Goal: Task Accomplishment & Management: Manage account settings

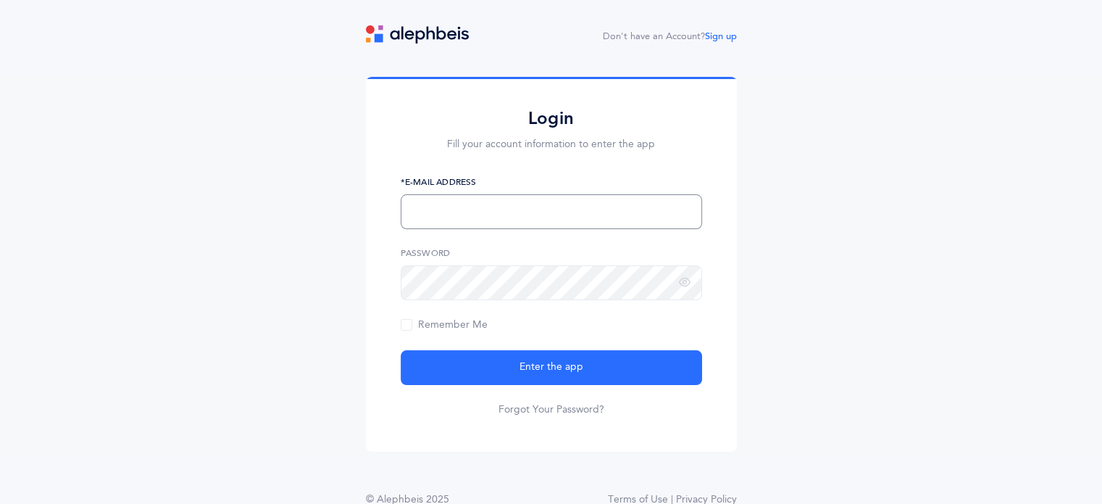
click at [603, 212] on input "text" at bounding box center [552, 211] width 302 height 35
type input "[EMAIL_ADDRESS][DOMAIN_NAME]"
click at [401, 350] on button "Enter the app" at bounding box center [552, 367] width 302 height 35
click at [528, 407] on link "Forgot Your Password?" at bounding box center [552, 409] width 106 height 14
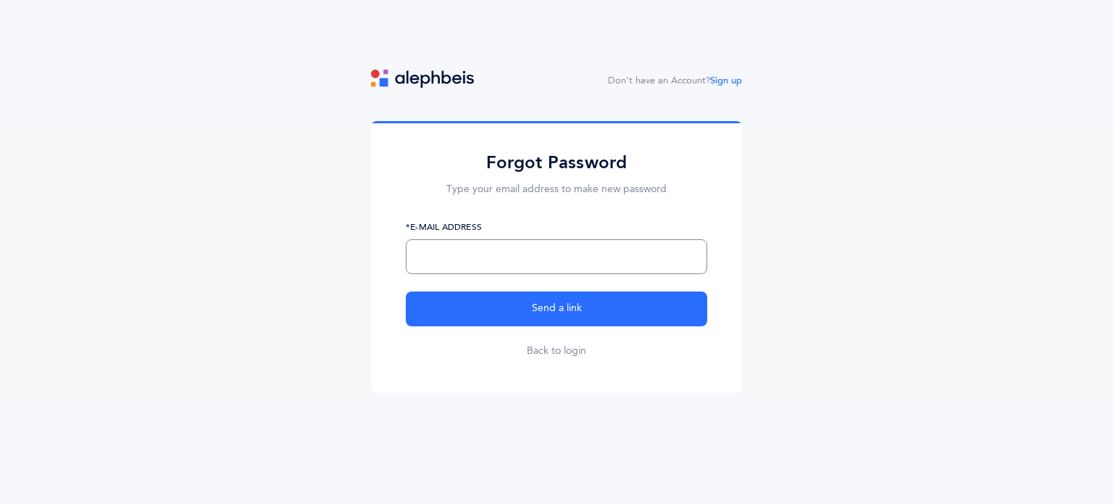
click at [487, 268] on input "text" at bounding box center [557, 256] width 302 height 35
type input "[EMAIL_ADDRESS][DOMAIN_NAME]"
click at [406, 291] on button "Send a link" at bounding box center [557, 308] width 302 height 35
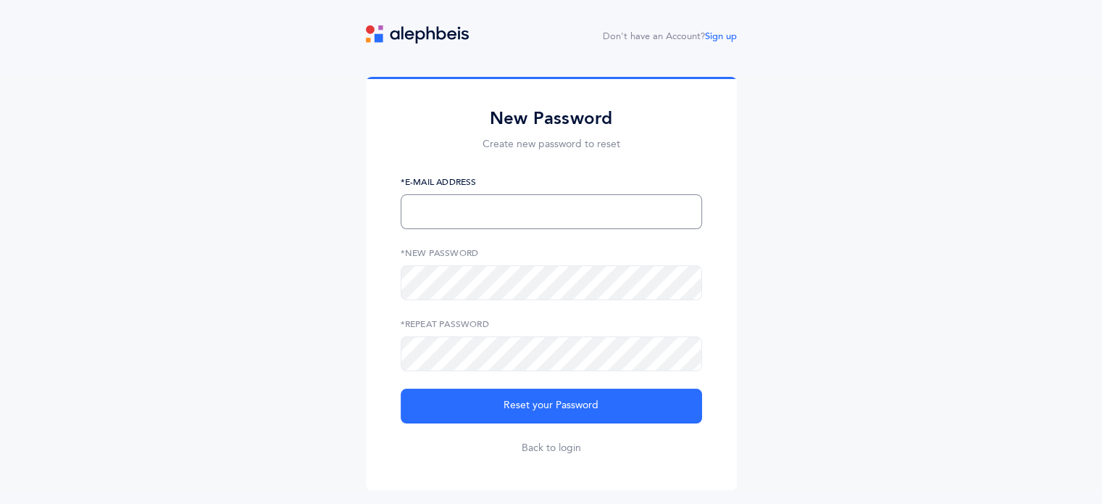
click at [528, 213] on input "text" at bounding box center [552, 211] width 302 height 35
type input "ahuvanoy@hanc.org"
click at [401, 388] on button "Reset your Password" at bounding box center [552, 405] width 302 height 35
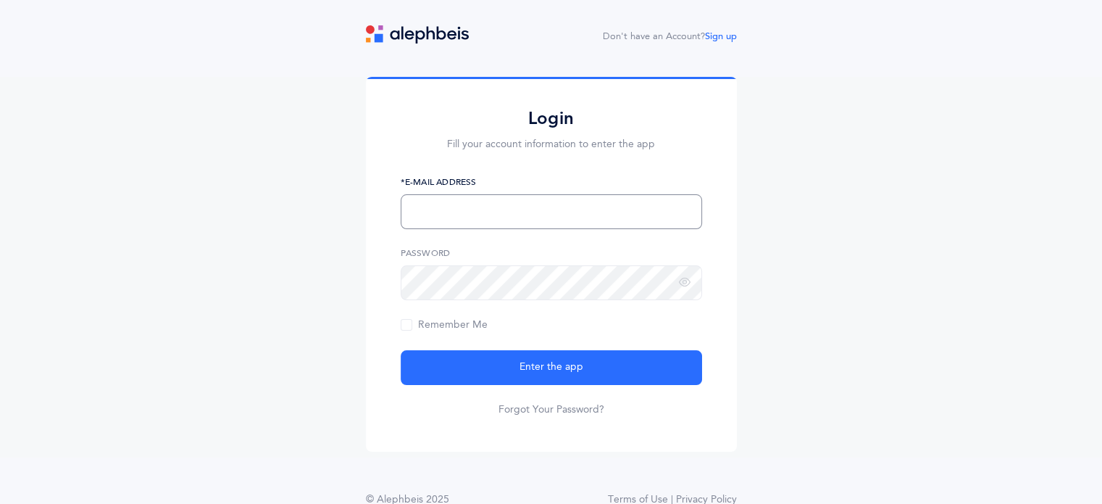
click at [441, 215] on input "text" at bounding box center [552, 211] width 302 height 35
type input "[EMAIL_ADDRESS][DOMAIN_NAME]"
click at [401, 350] on button "Enter the app" at bounding box center [552, 367] width 302 height 35
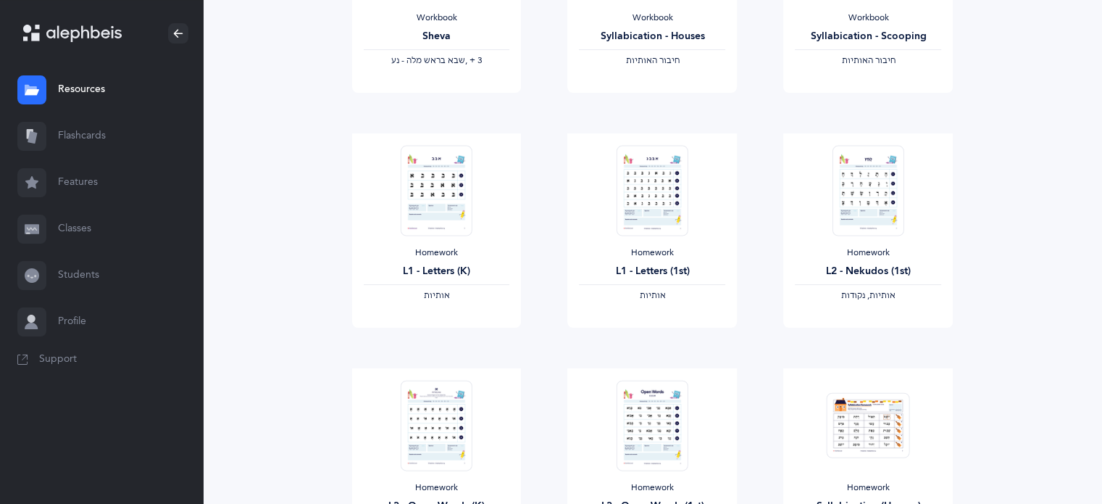
scroll to position [338, 0]
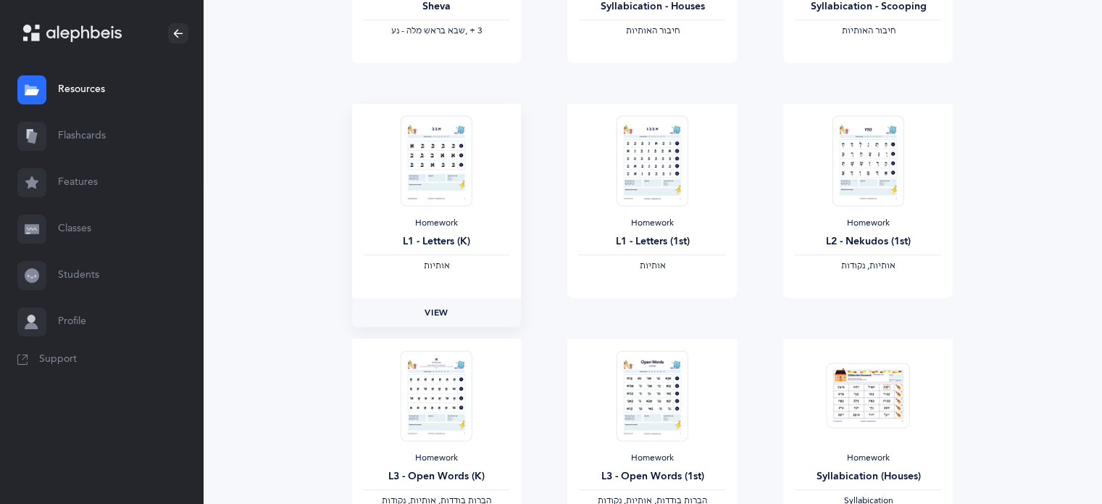
click at [440, 321] on link "View" at bounding box center [437, 312] width 170 height 29
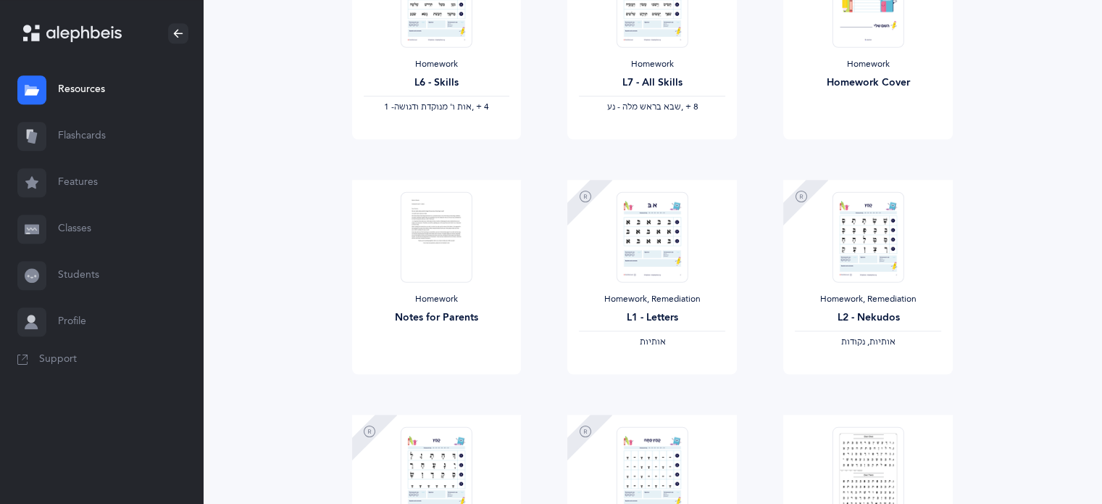
scroll to position [1231, 0]
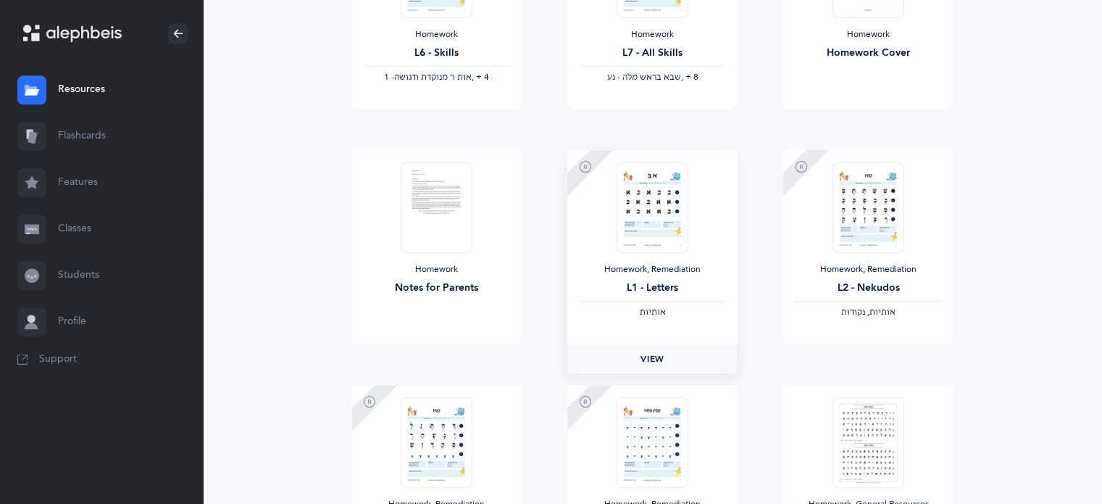
click at [654, 359] on span "View" at bounding box center [652, 358] width 23 height 13
